Goal: Transaction & Acquisition: Purchase product/service

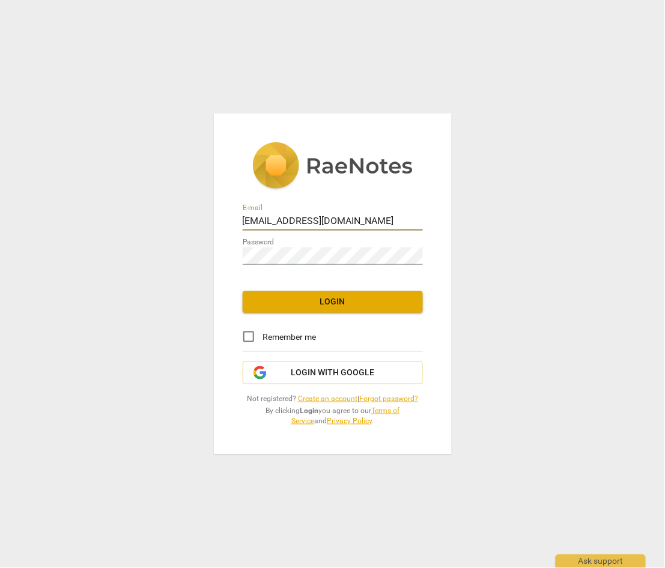
click at [331, 298] on span "Login" at bounding box center [332, 302] width 161 height 12
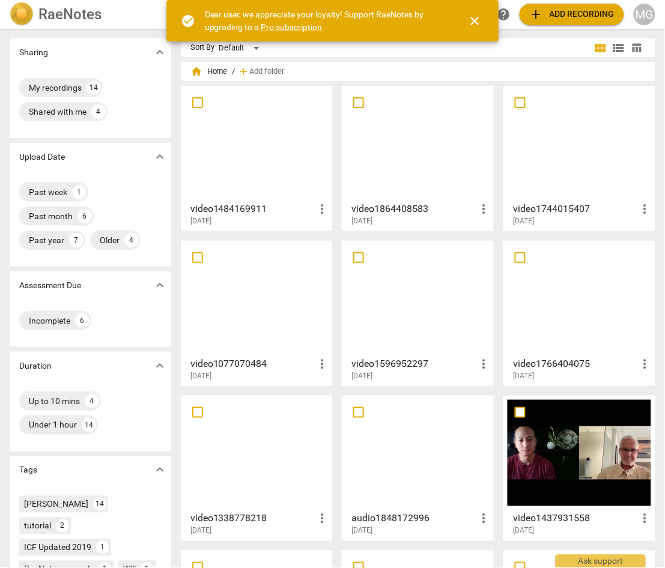
click at [479, 17] on span "close" at bounding box center [474, 21] width 14 height 14
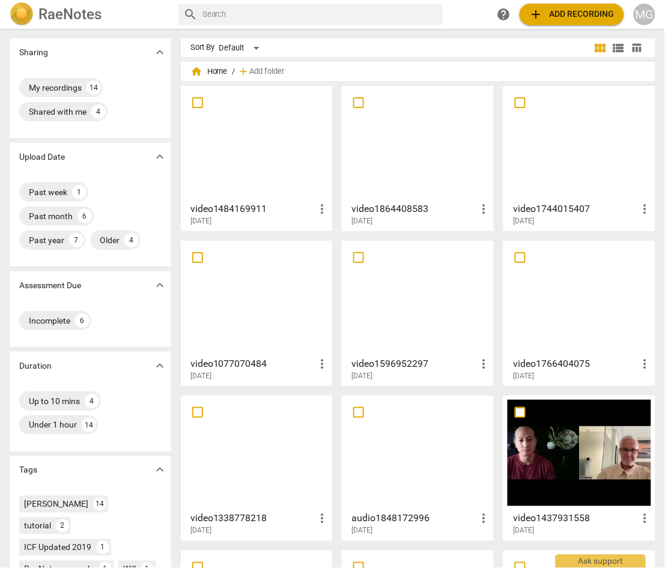
click at [566, 11] on span "add Add recording" at bounding box center [571, 14] width 85 height 14
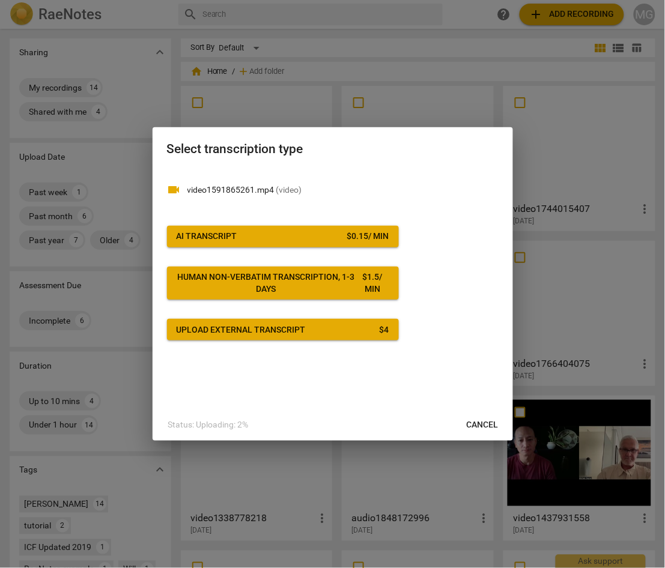
click at [244, 238] on span "AI Transcript $ 0.15 / min" at bounding box center [283, 237] width 213 height 12
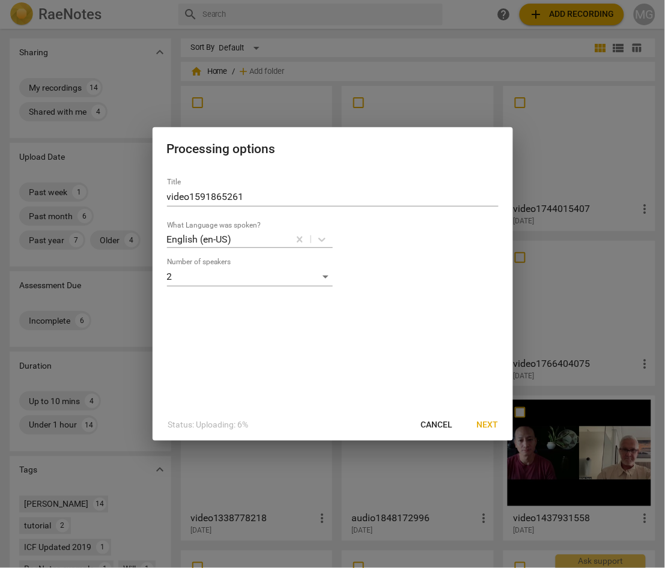
click at [490, 424] on span "Next" at bounding box center [488, 425] width 22 height 12
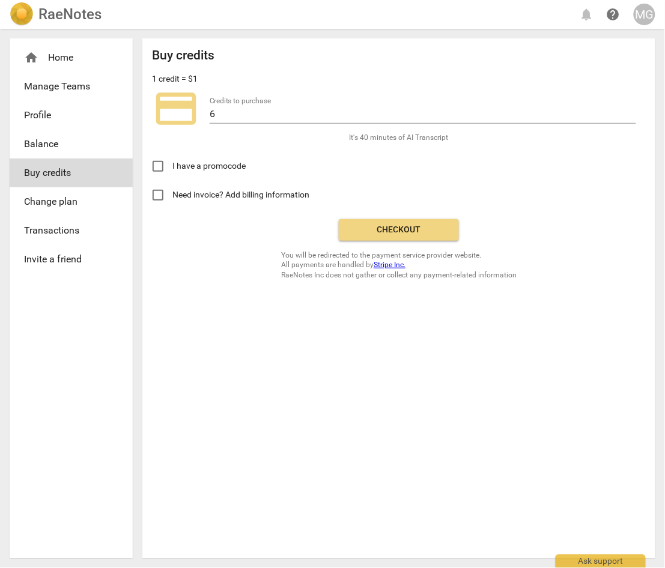
click at [381, 229] on span "Checkout" at bounding box center [398, 230] width 101 height 12
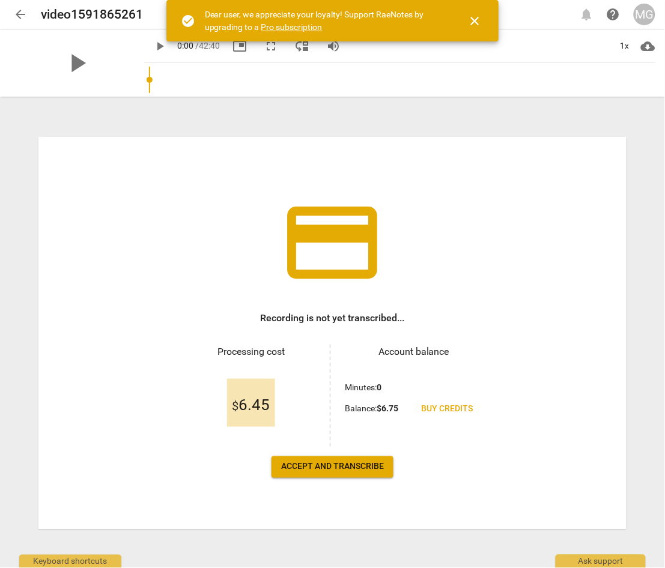
click at [329, 462] on span "Accept and transcribe" at bounding box center [332, 467] width 103 height 12
